Goal: Information Seeking & Learning: Learn about a topic

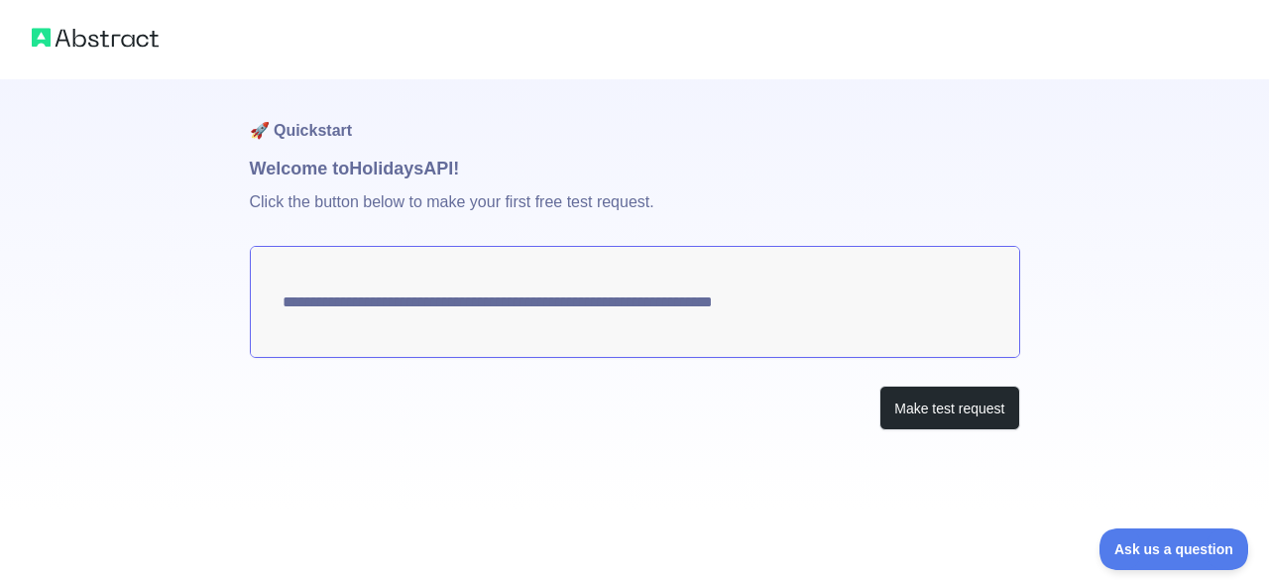
drag, startPoint x: 875, startPoint y: 310, endPoint x: 834, endPoint y: 297, distance: 42.6
click at [834, 297] on textarea "**********" at bounding box center [635, 302] width 770 height 112
click at [929, 405] on button "Make test request" at bounding box center [949, 408] width 140 height 45
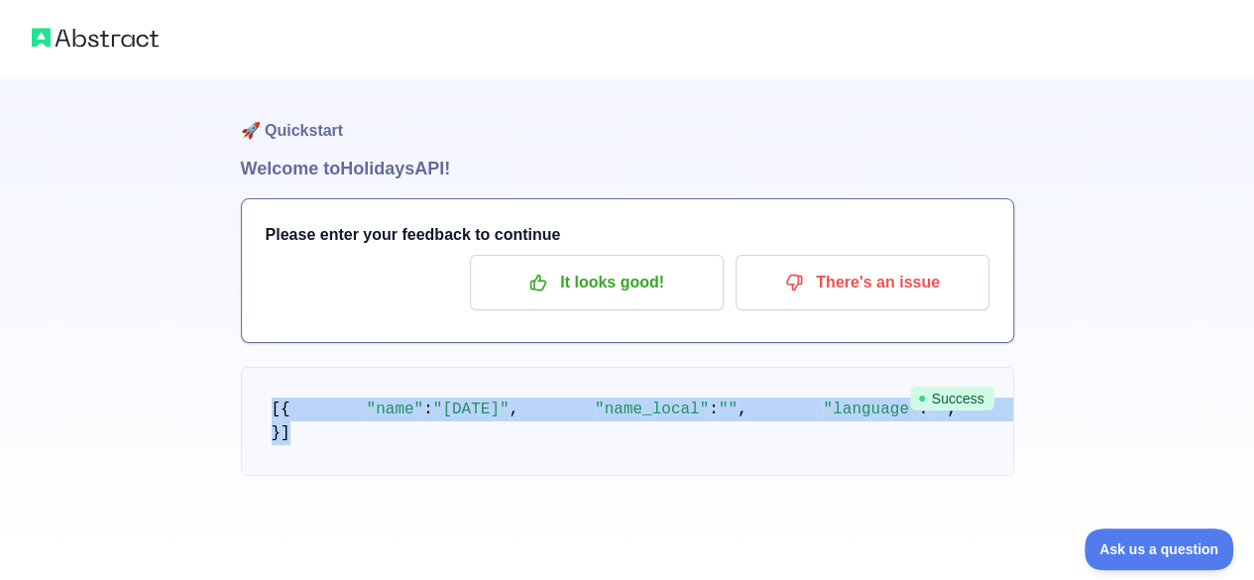
scroll to position [306, 0]
drag, startPoint x: 268, startPoint y: 349, endPoint x: 527, endPoint y: 584, distance: 350.1
click at [527, 579] on html "🚀 Quickstart Welcome to Holidays API! Please enter your feedback to continue It…" at bounding box center [627, 290] width 1254 height 580
click at [709, 367] on pre "[ { "name" : "[DATE]" , "name_local" : "" , "language" : "" , "description" : "…" at bounding box center [627, 421] width 773 height 109
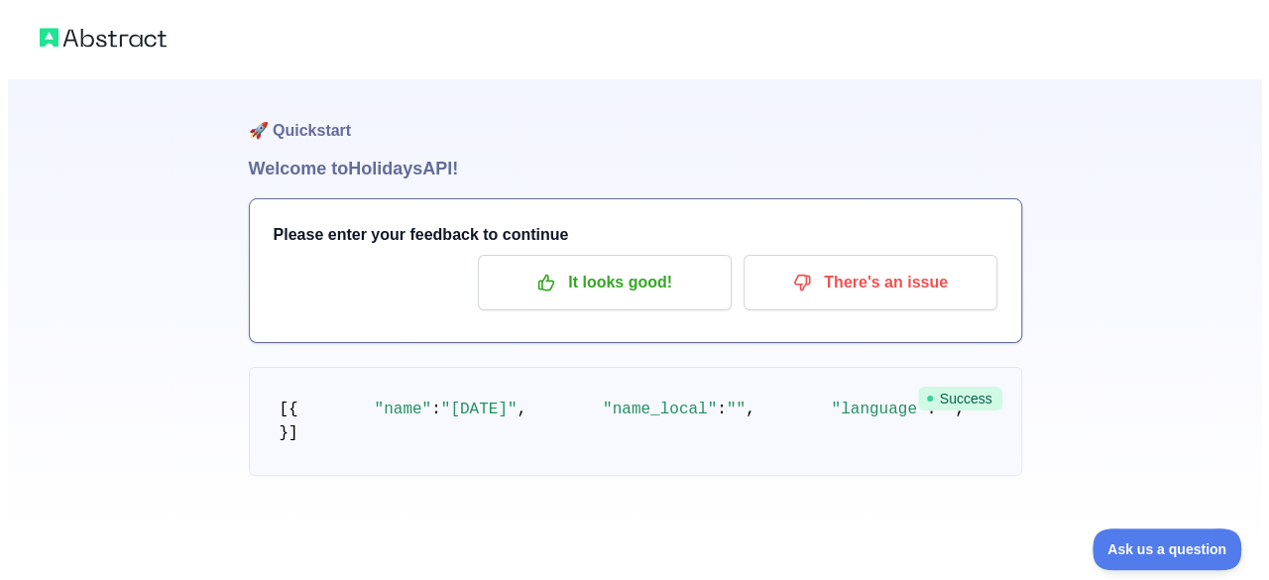
scroll to position [0, 0]
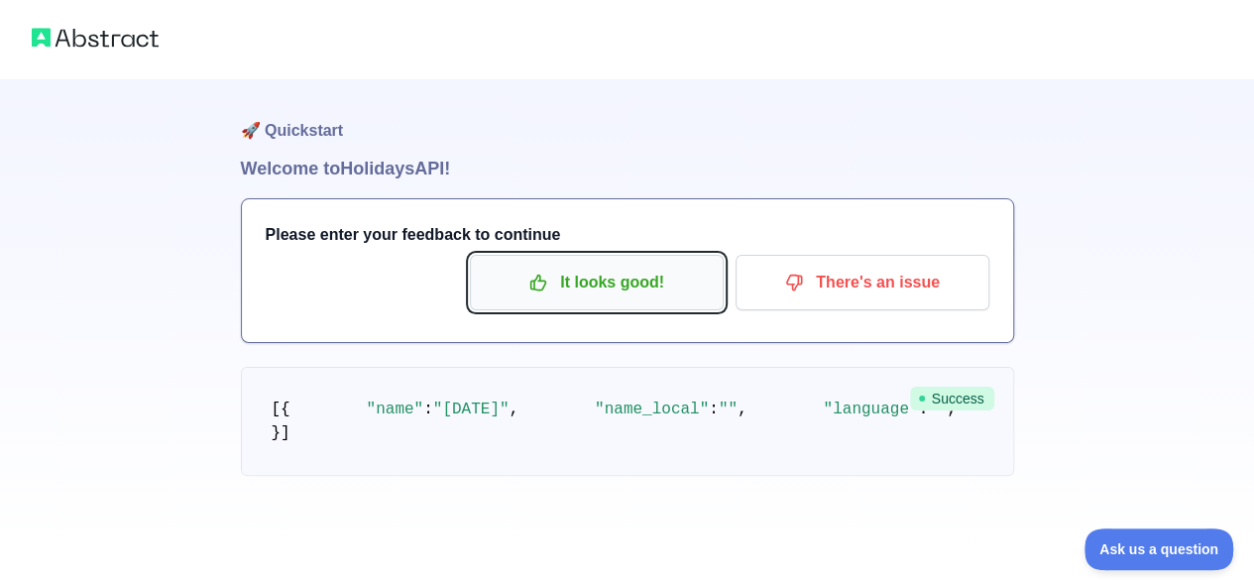
click at [608, 286] on p "It looks good!" at bounding box center [597, 283] width 224 height 34
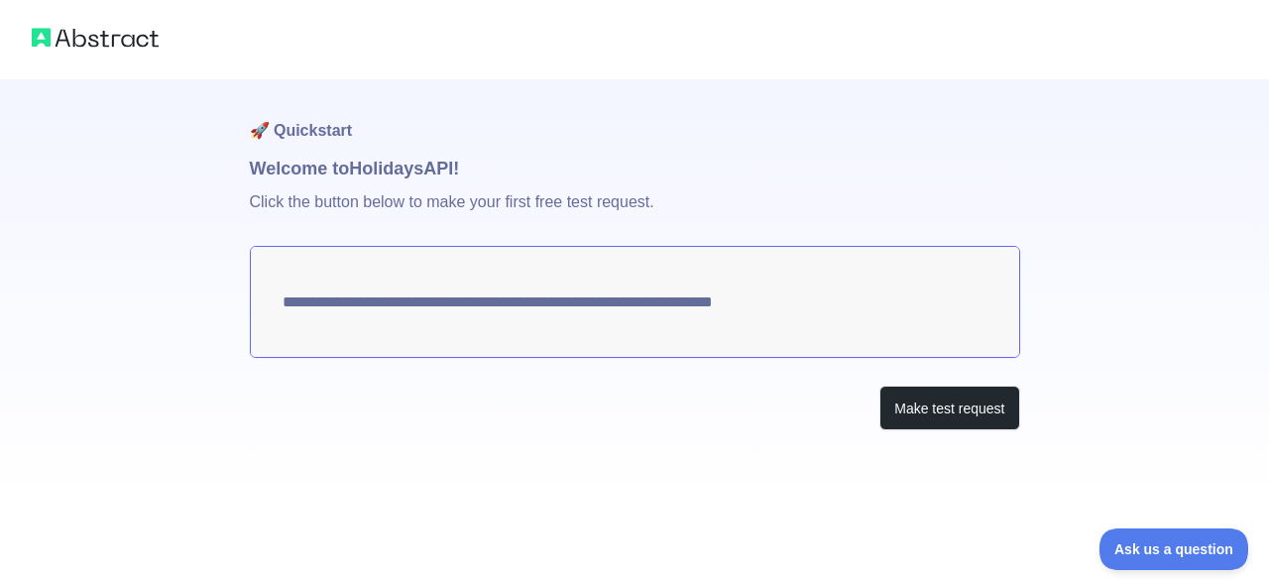
drag, startPoint x: 852, startPoint y: 303, endPoint x: 496, endPoint y: 238, distance: 362.7
click at [496, 238] on div "**********" at bounding box center [635, 294] width 770 height 430
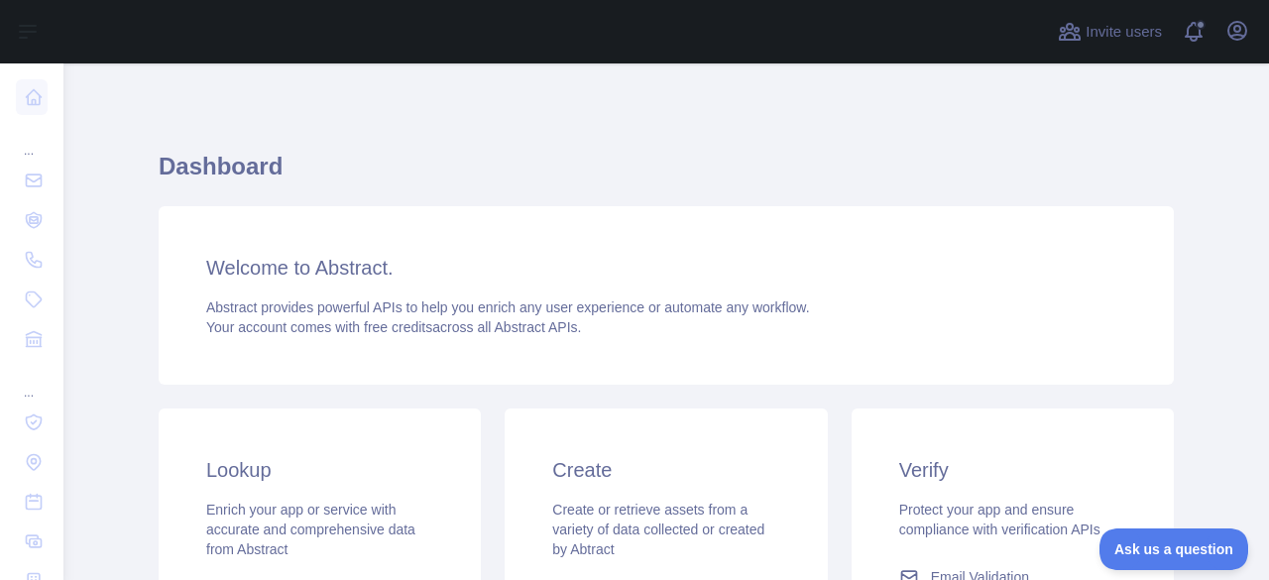
click at [436, 284] on div "Welcome to Abstract. Abstract provides powerful APIs to help you enrich any use…" at bounding box center [666, 295] width 1015 height 178
